Goal: Browse casually: Explore the website without a specific task or goal

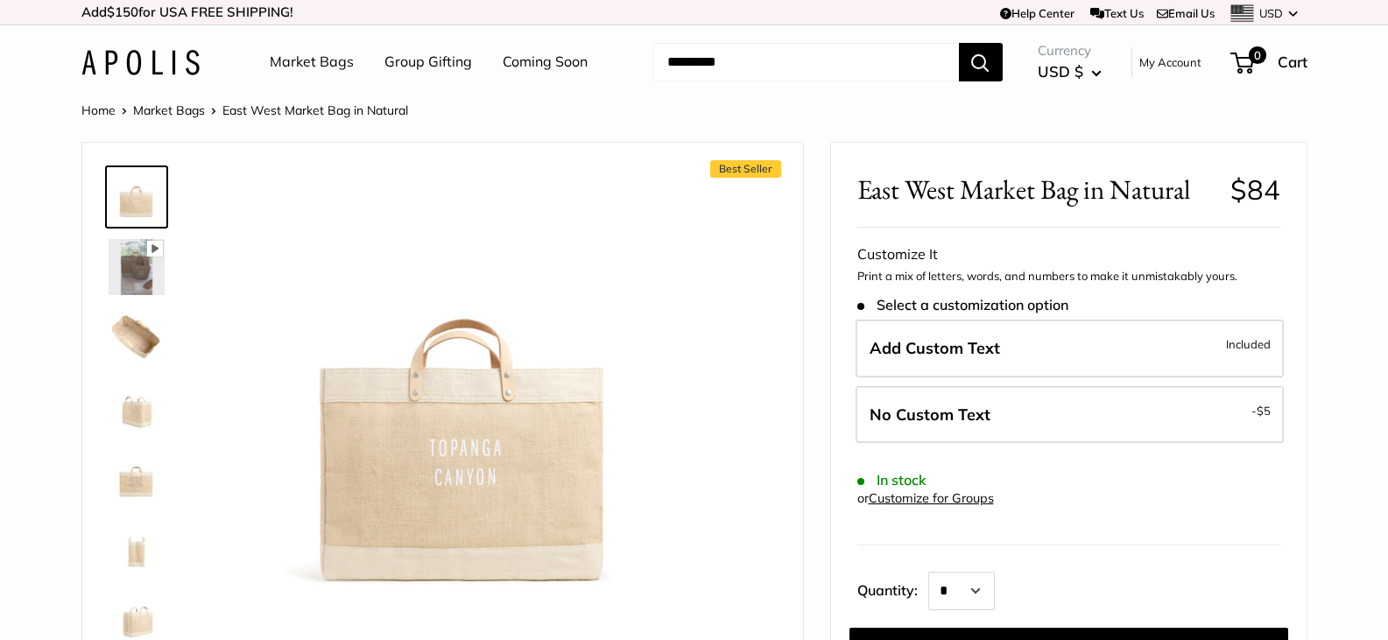
click at [135, 341] on img at bounding box center [137, 337] width 56 height 56
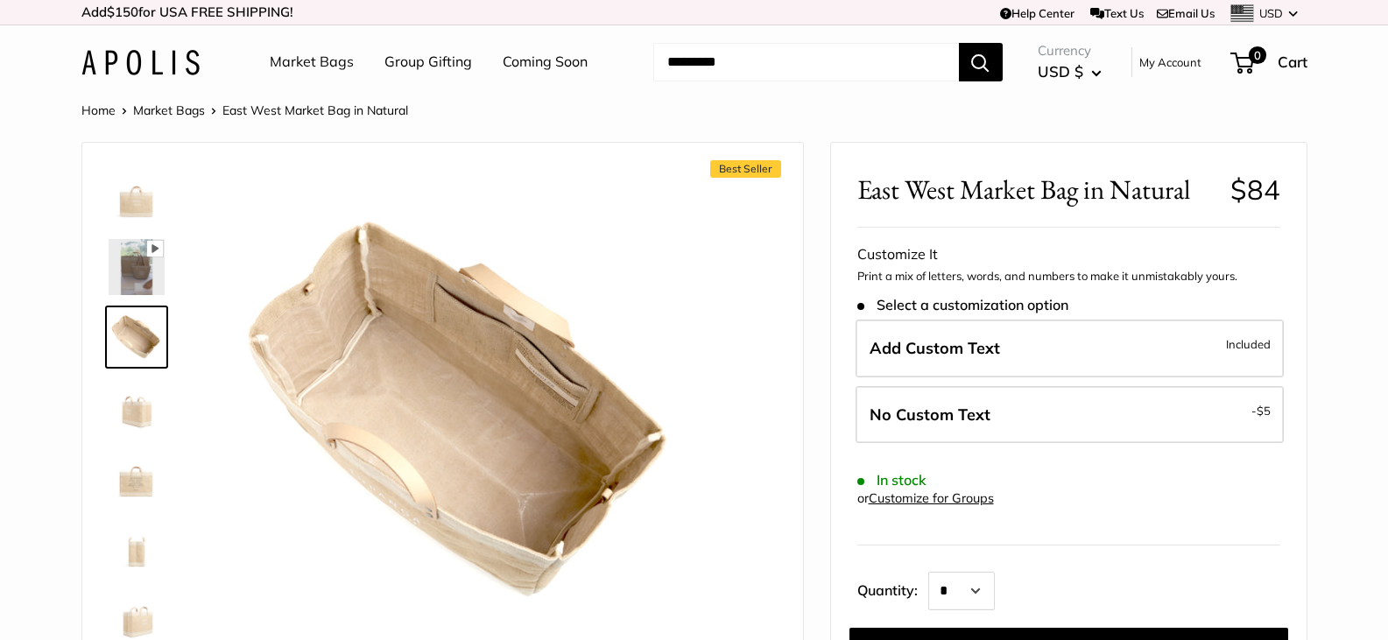
click at [140, 392] on img at bounding box center [137, 407] width 56 height 56
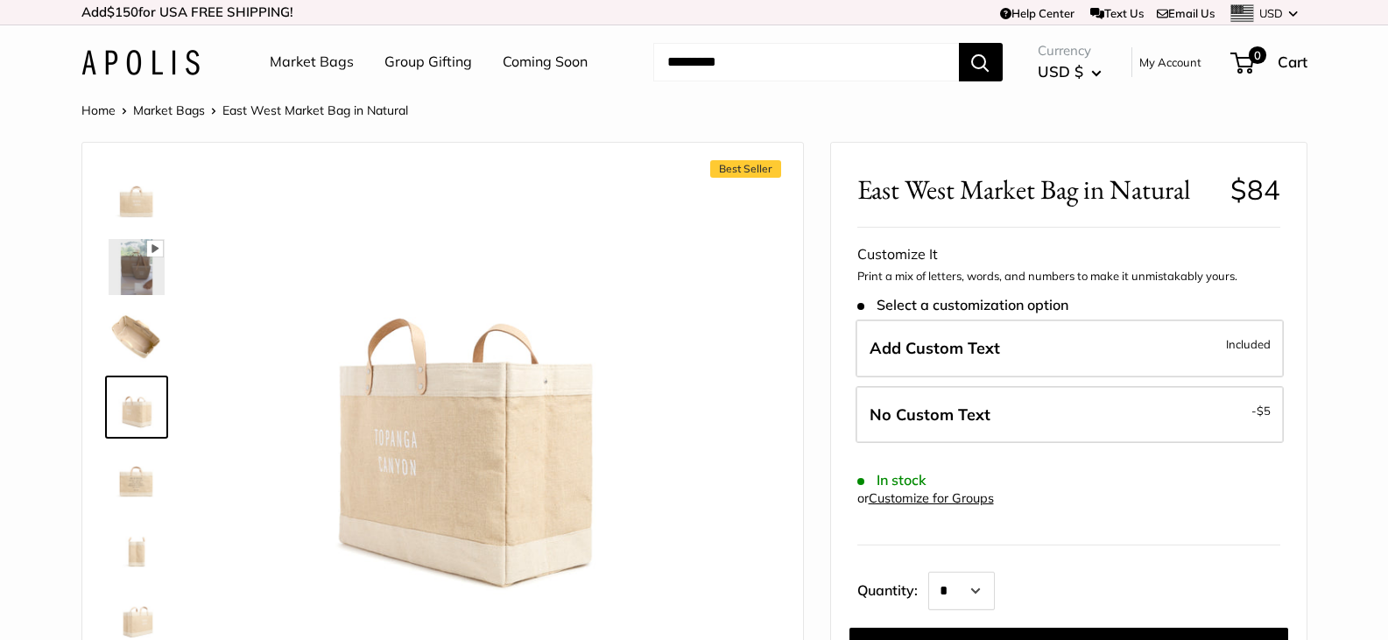
click at [140, 474] on img at bounding box center [137, 477] width 56 height 56
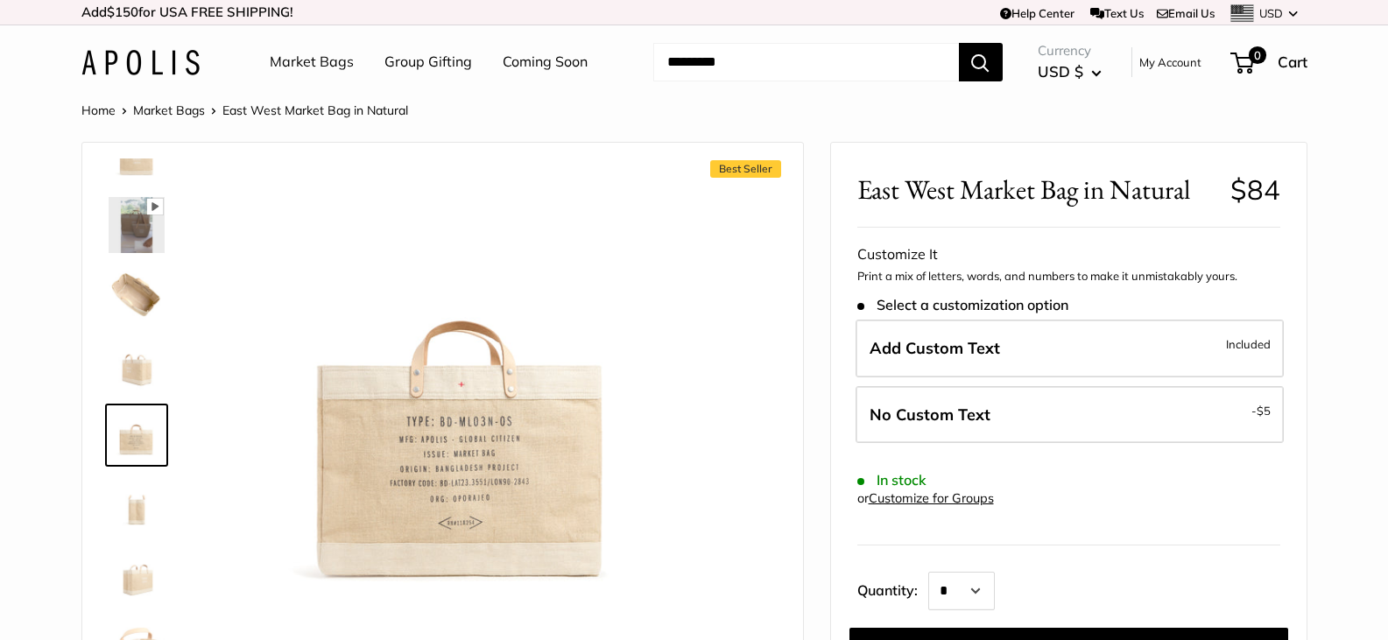
click at [136, 519] on img at bounding box center [137, 505] width 56 height 56
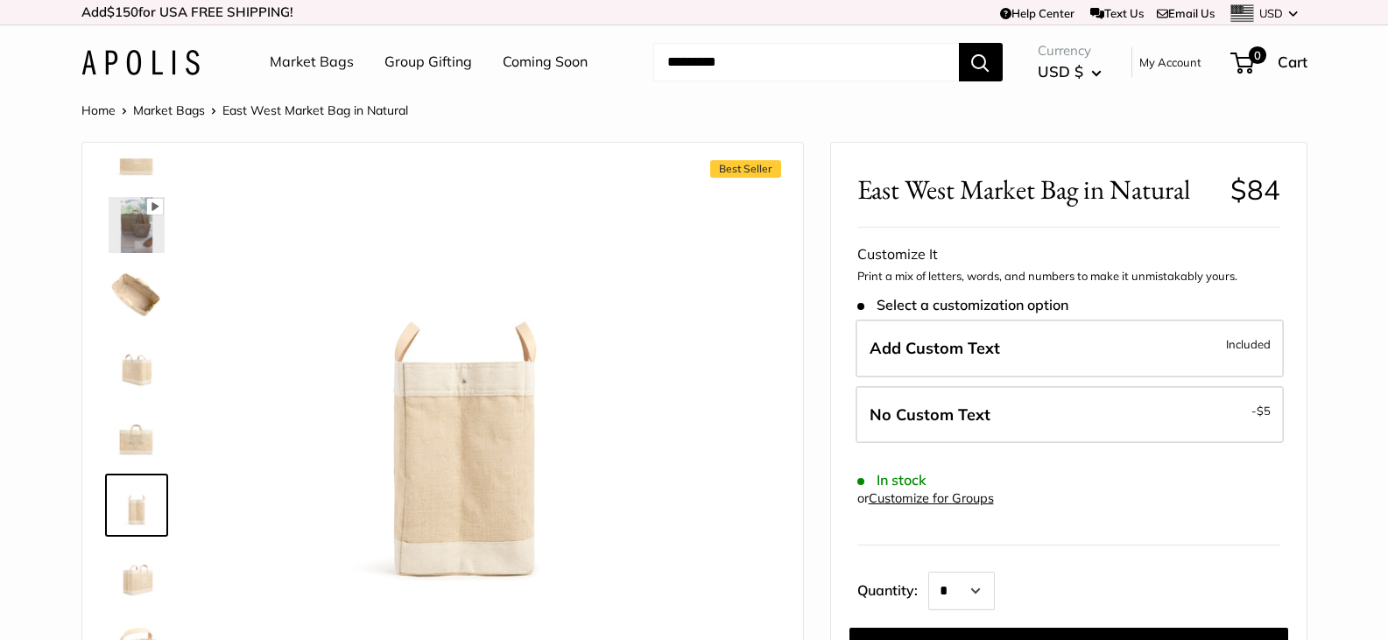
click at [126, 579] on img at bounding box center [137, 575] width 56 height 56
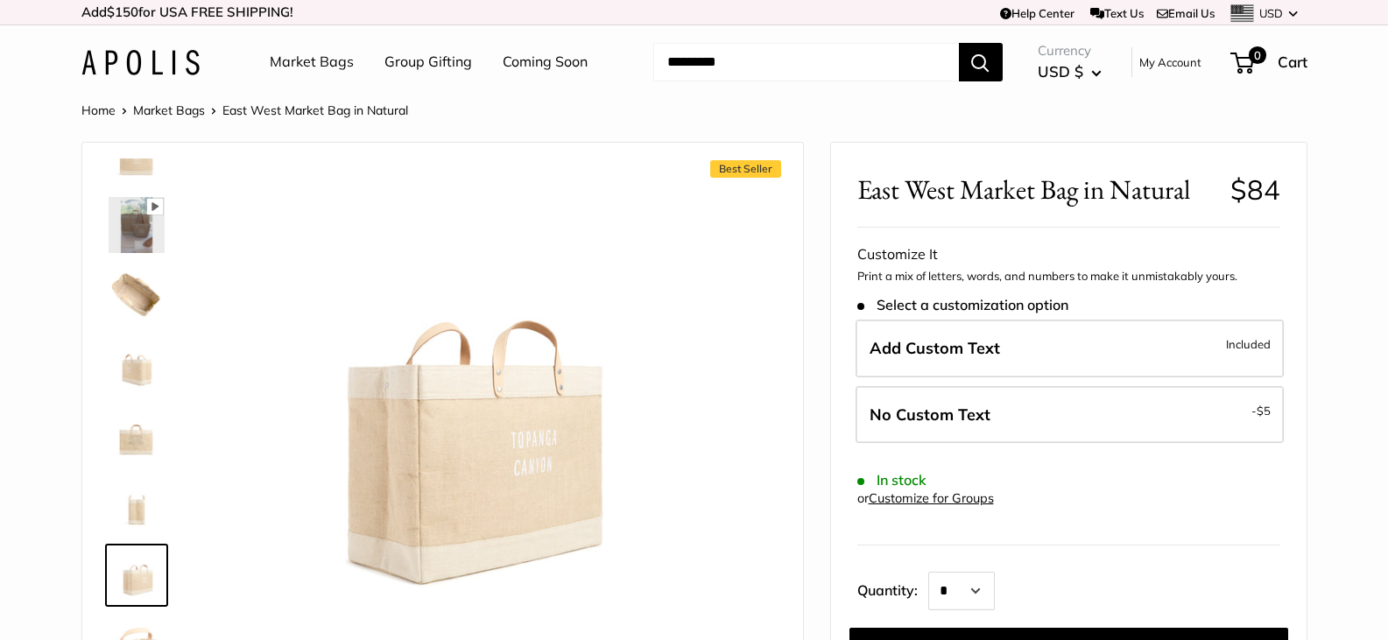
click at [159, 204] on icon at bounding box center [154, 207] width 16 height 16
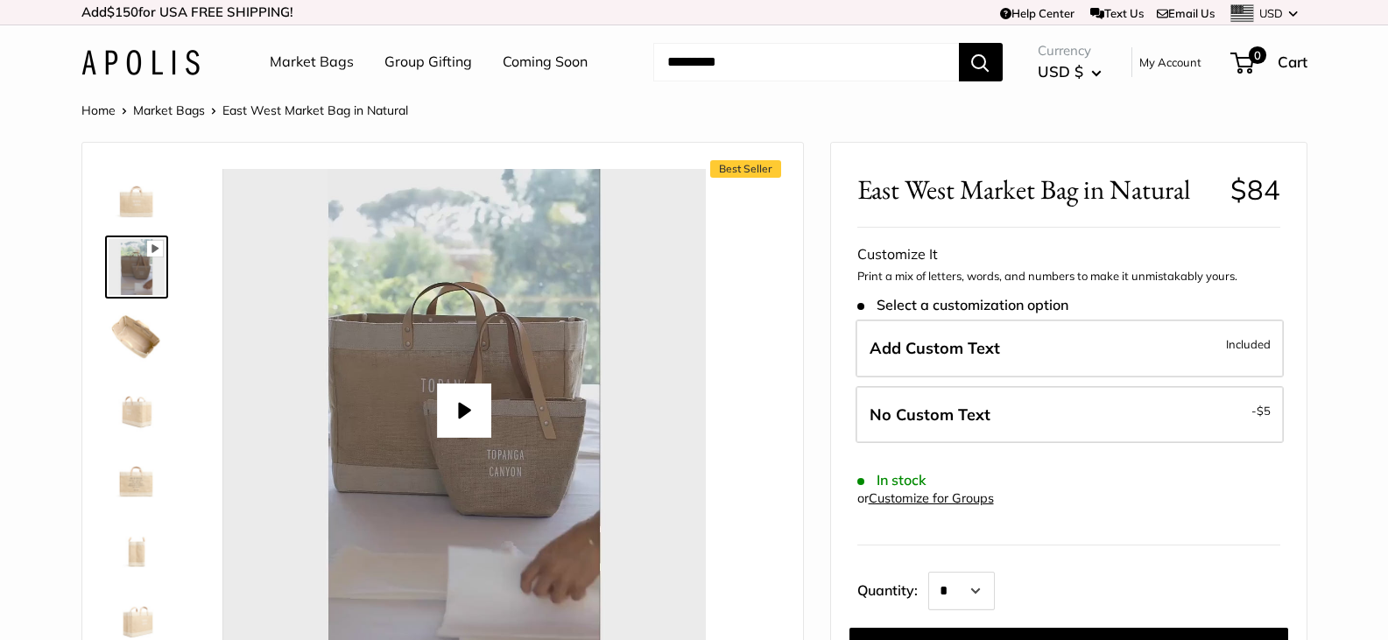
click at [451, 411] on button "Play" at bounding box center [464, 411] width 54 height 54
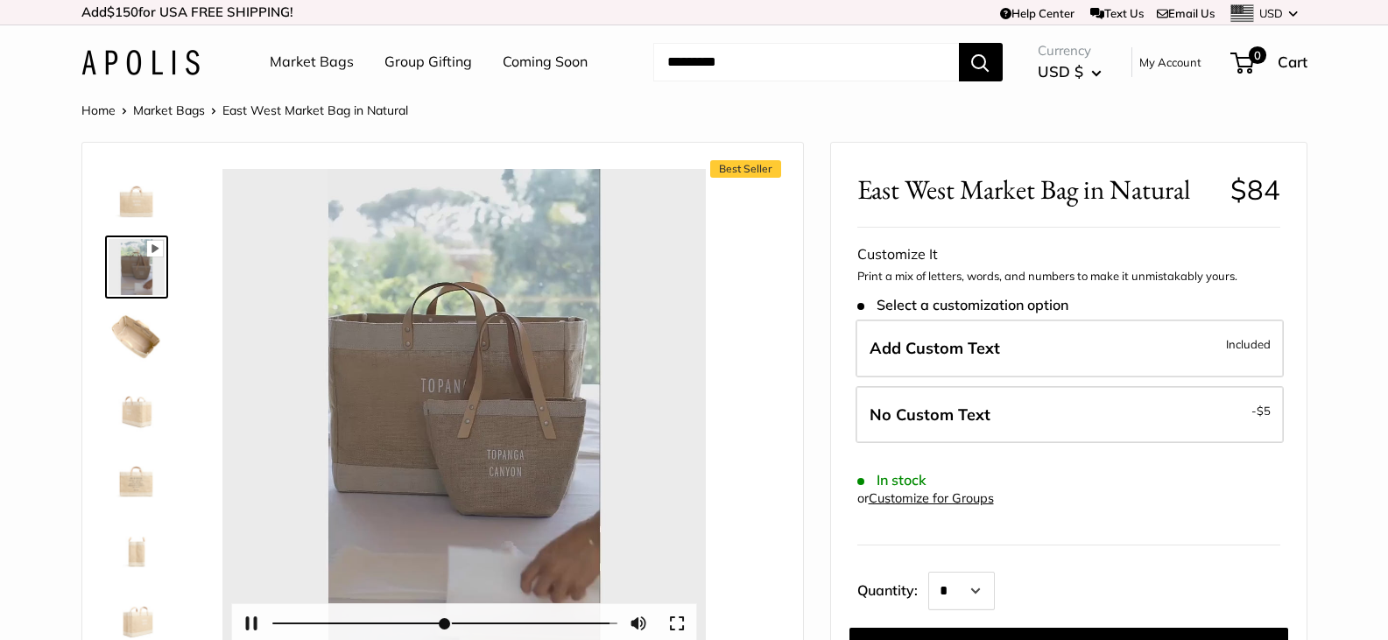
type input "*"
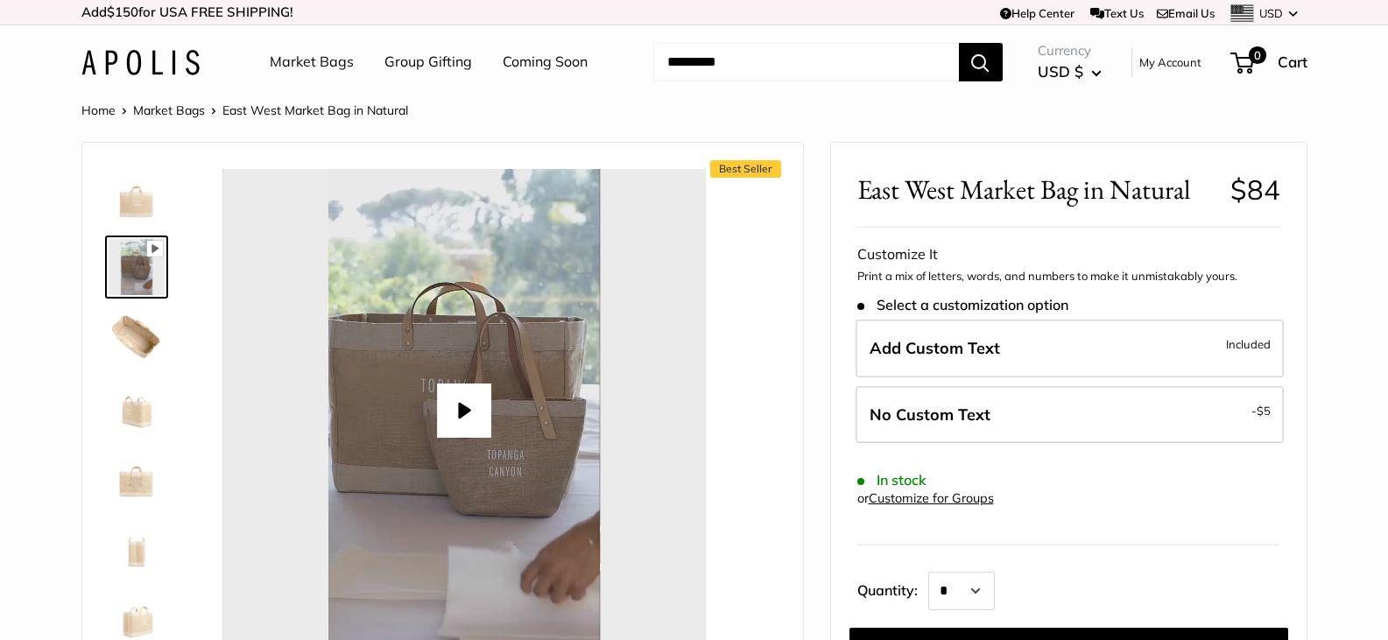
click at [145, 342] on img at bounding box center [137, 337] width 56 height 56
